Goal: Use online tool/utility

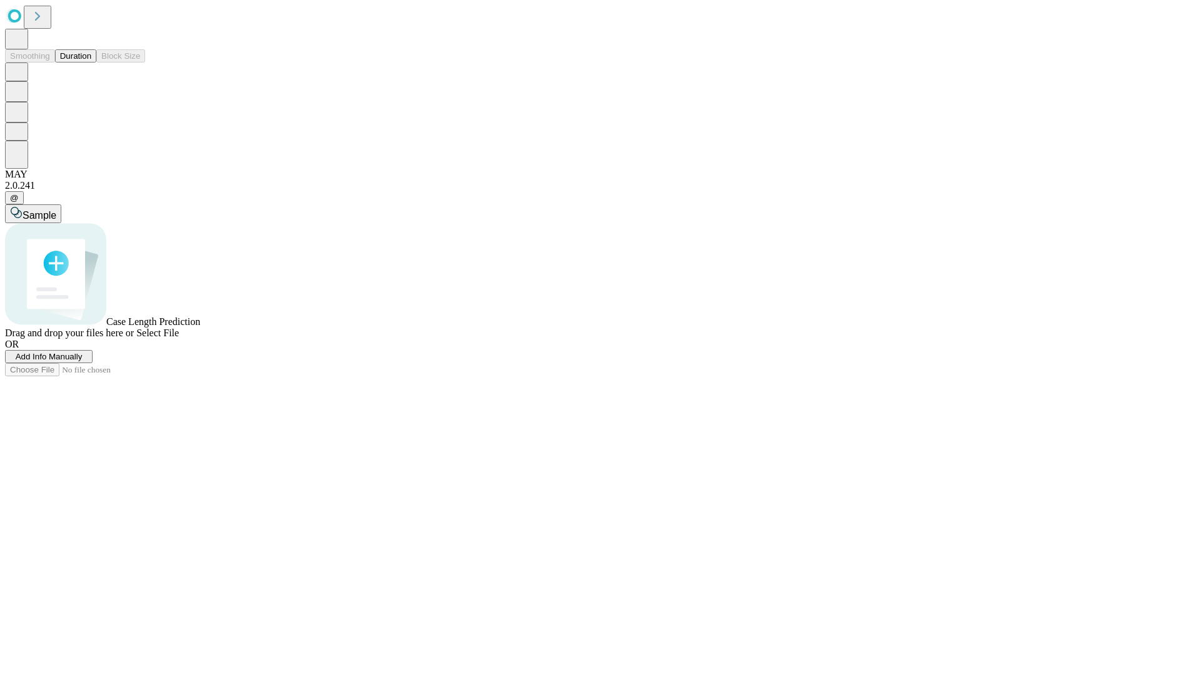
click at [91, 63] on button "Duration" at bounding box center [75, 55] width 41 height 13
click at [56, 210] on span "Sample" at bounding box center [40, 215] width 34 height 11
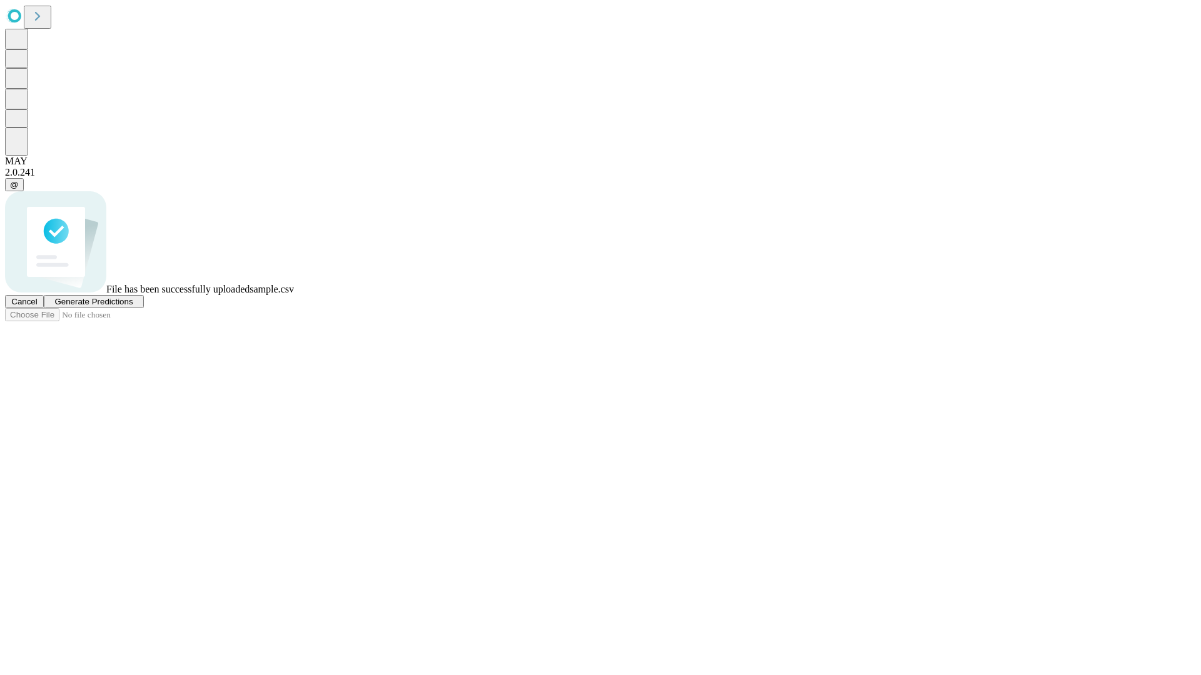
click at [133, 306] on span "Generate Predictions" at bounding box center [93, 301] width 78 height 9
